Goal: Task Accomplishment & Management: Manage account settings

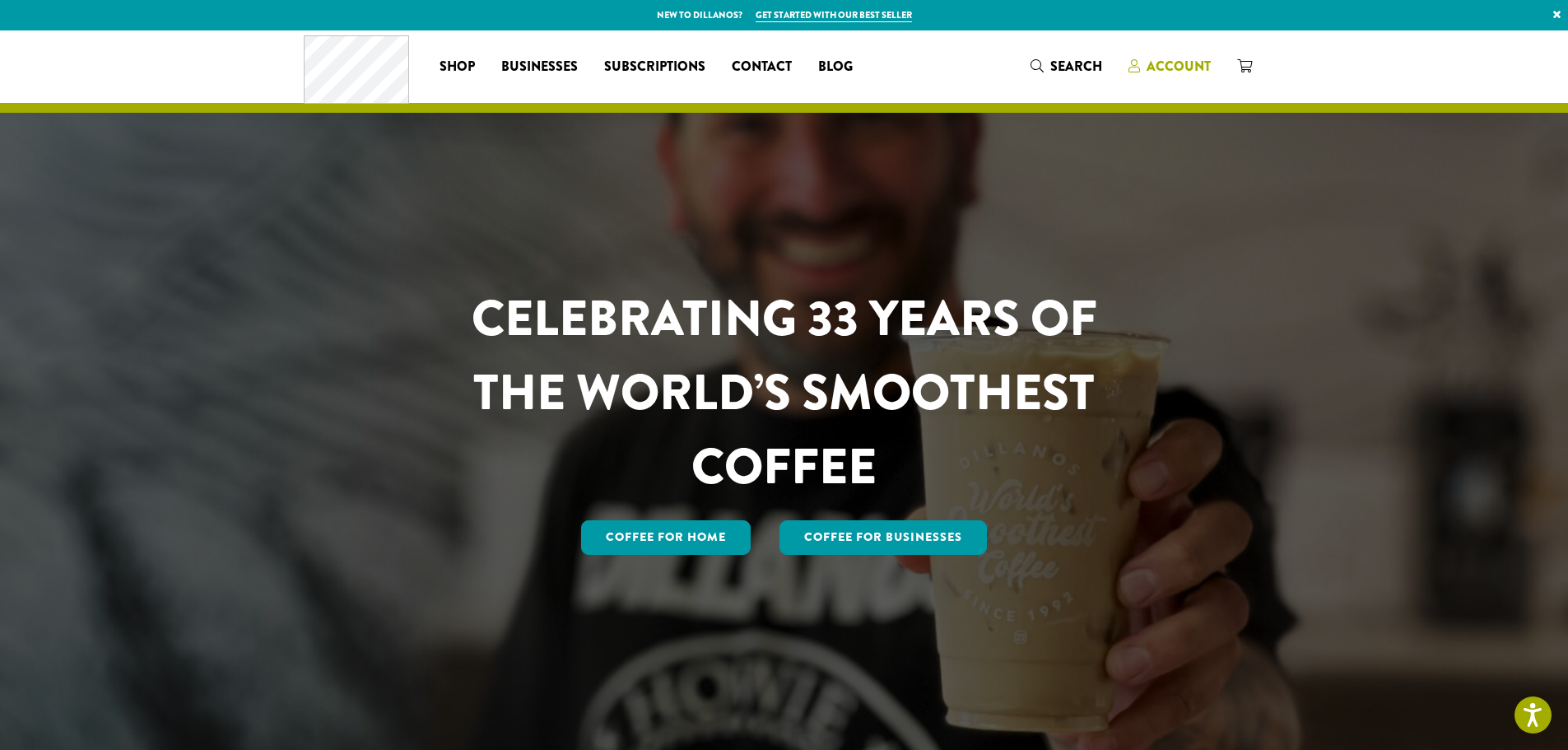
click at [1170, 57] on span "Account" at bounding box center [1178, 66] width 64 height 19
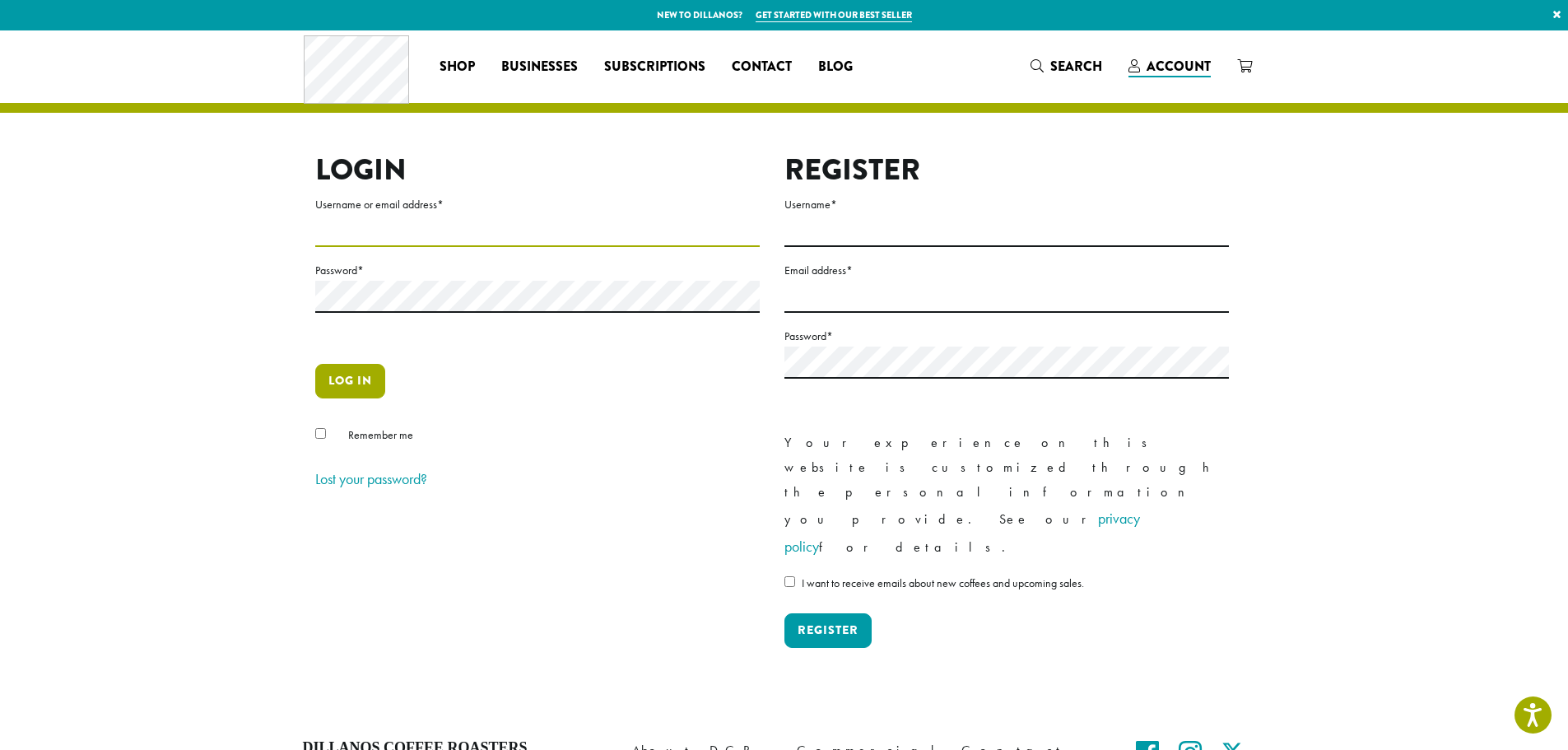
type input "**********"
click at [352, 371] on button "Log in" at bounding box center [350, 381] width 70 height 34
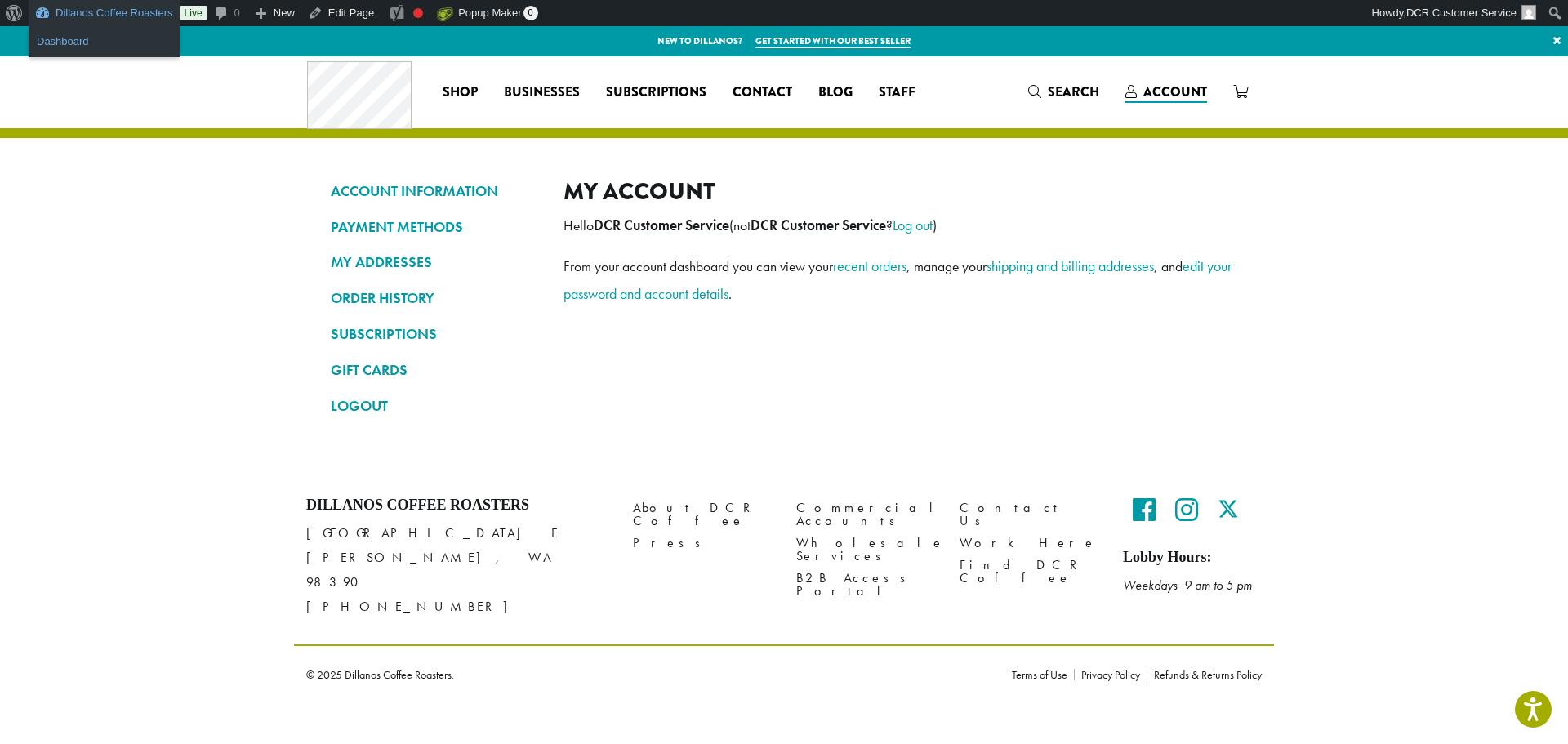
click at [123, 39] on link "Dashboard" at bounding box center [104, 41] width 151 height 21
